Goal: Information Seeking & Learning: Learn about a topic

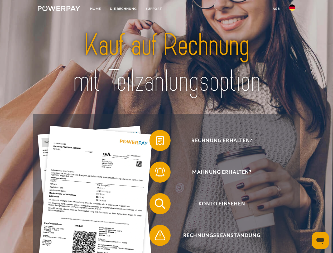
click at [59, 9] on img at bounding box center [59, 8] width 42 height 5
click at [292, 9] on img at bounding box center [292, 7] width 6 height 6
click at [276, 9] on link "agb" at bounding box center [276, 9] width 16 height 10
click at [156, 142] on span at bounding box center [152, 140] width 26 height 26
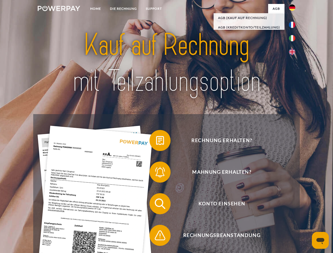
click at [156, 173] on span at bounding box center [152, 172] width 26 height 26
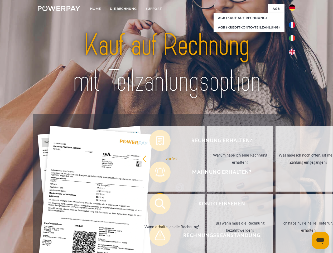
click at [207, 205] on link "Bis wann muss die Rechnung bezahlt werden?" at bounding box center [240, 227] width 66 height 66
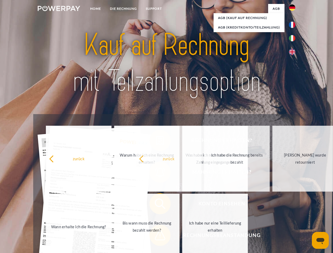
click at [156, 237] on span at bounding box center [152, 235] width 26 height 26
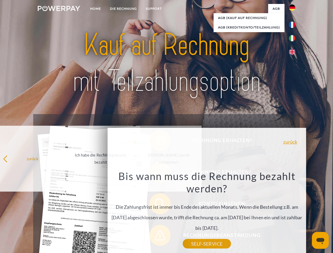
click at [321, 241] on icon "Messaging-Fenster öffnen" at bounding box center [321, 241] width 8 height 6
